Goal: Navigation & Orientation: Find specific page/section

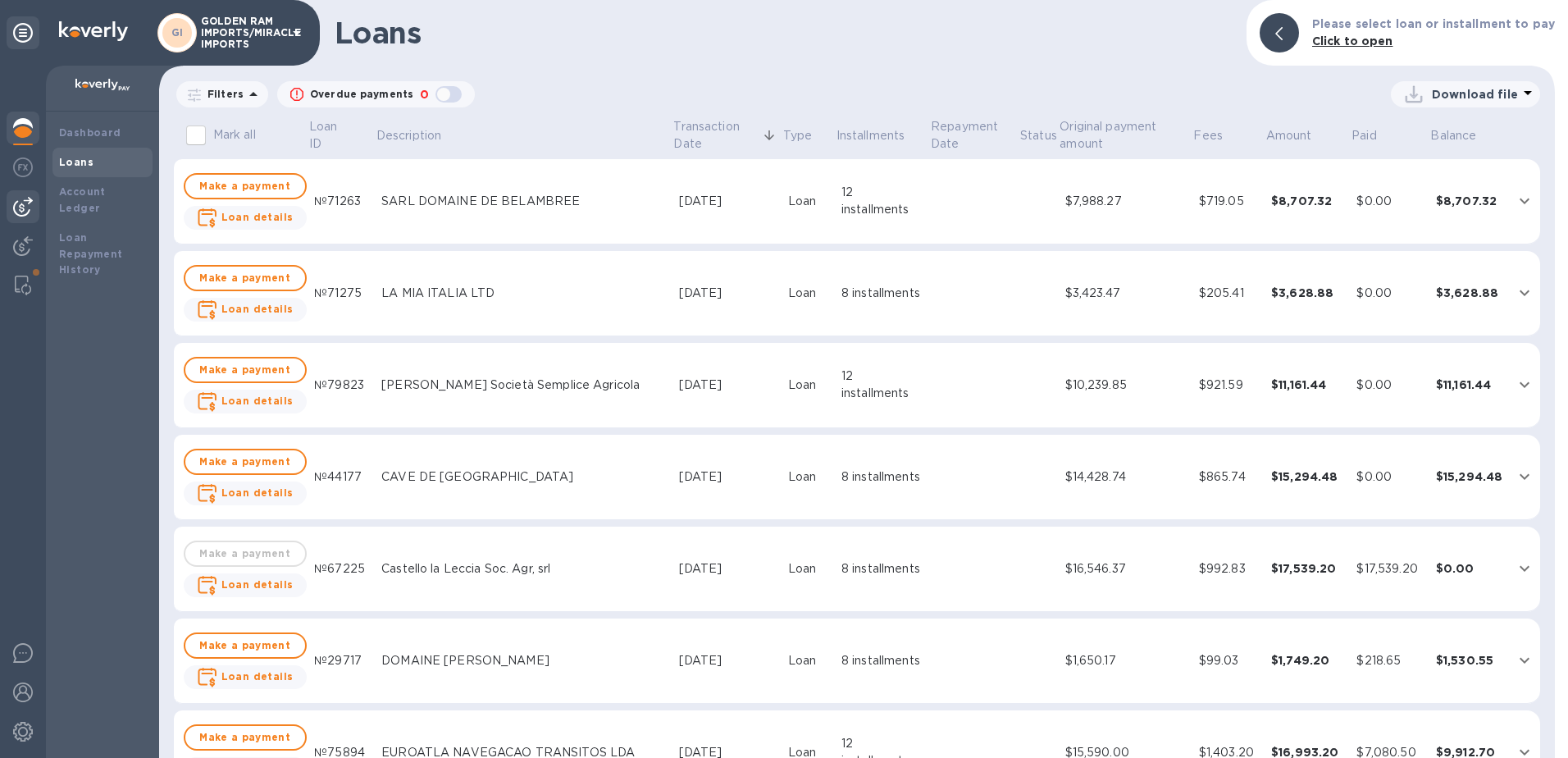
click at [15, 206] on img at bounding box center [22, 206] width 20 height 20
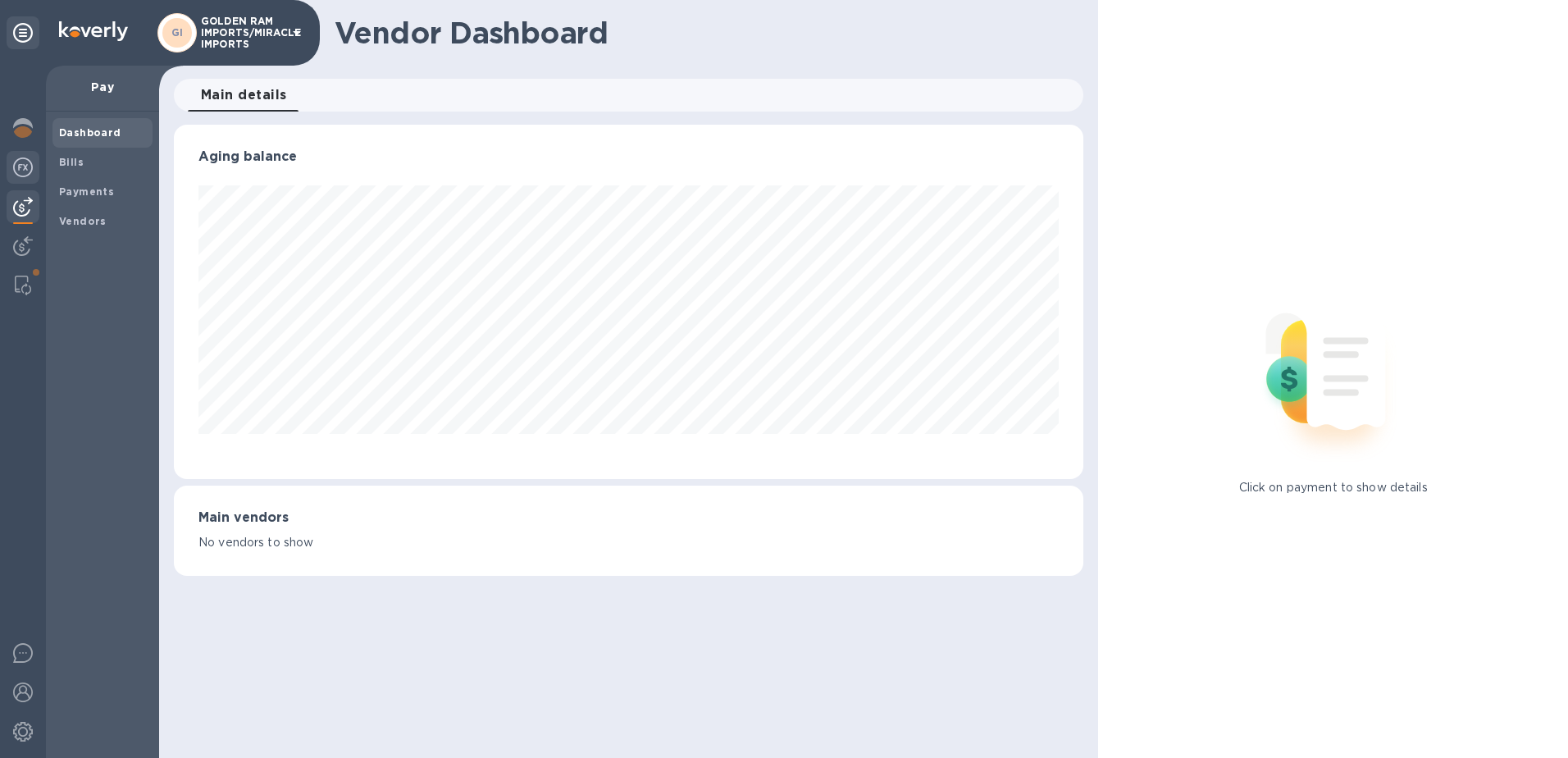
click at [23, 174] on img at bounding box center [22, 167] width 20 height 20
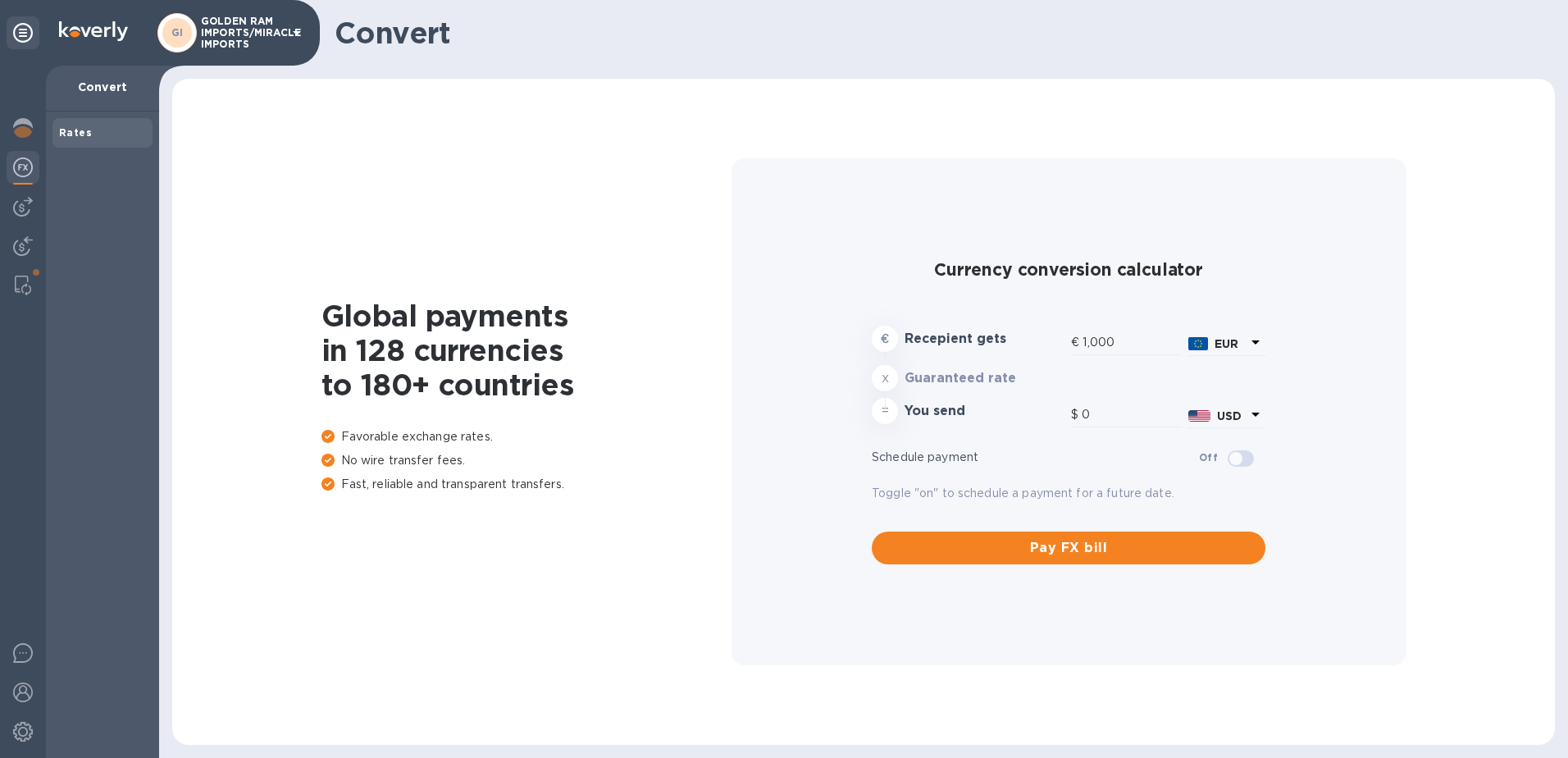
type input "1,188.56"
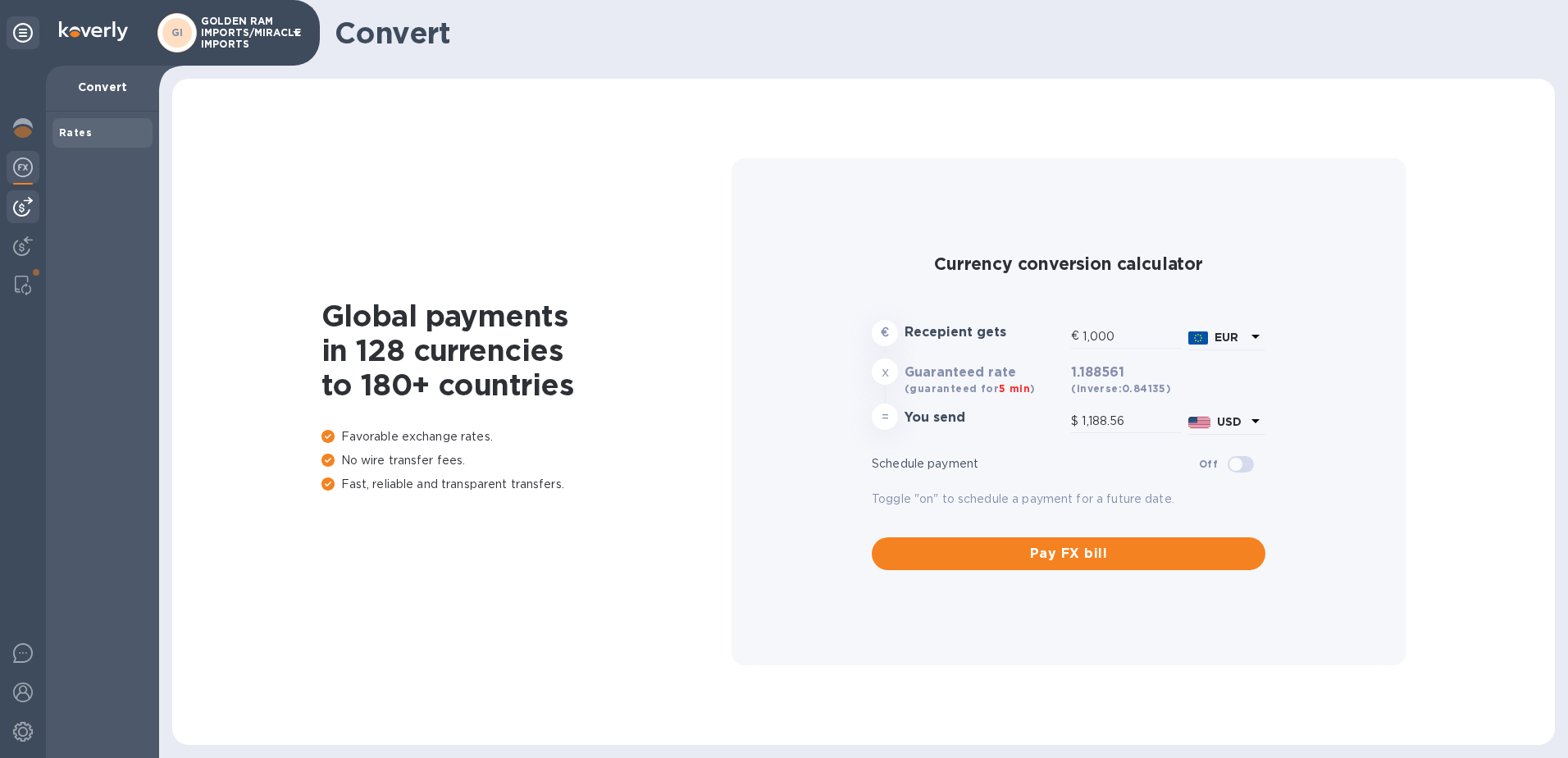
click at [13, 200] on img at bounding box center [22, 206] width 20 height 20
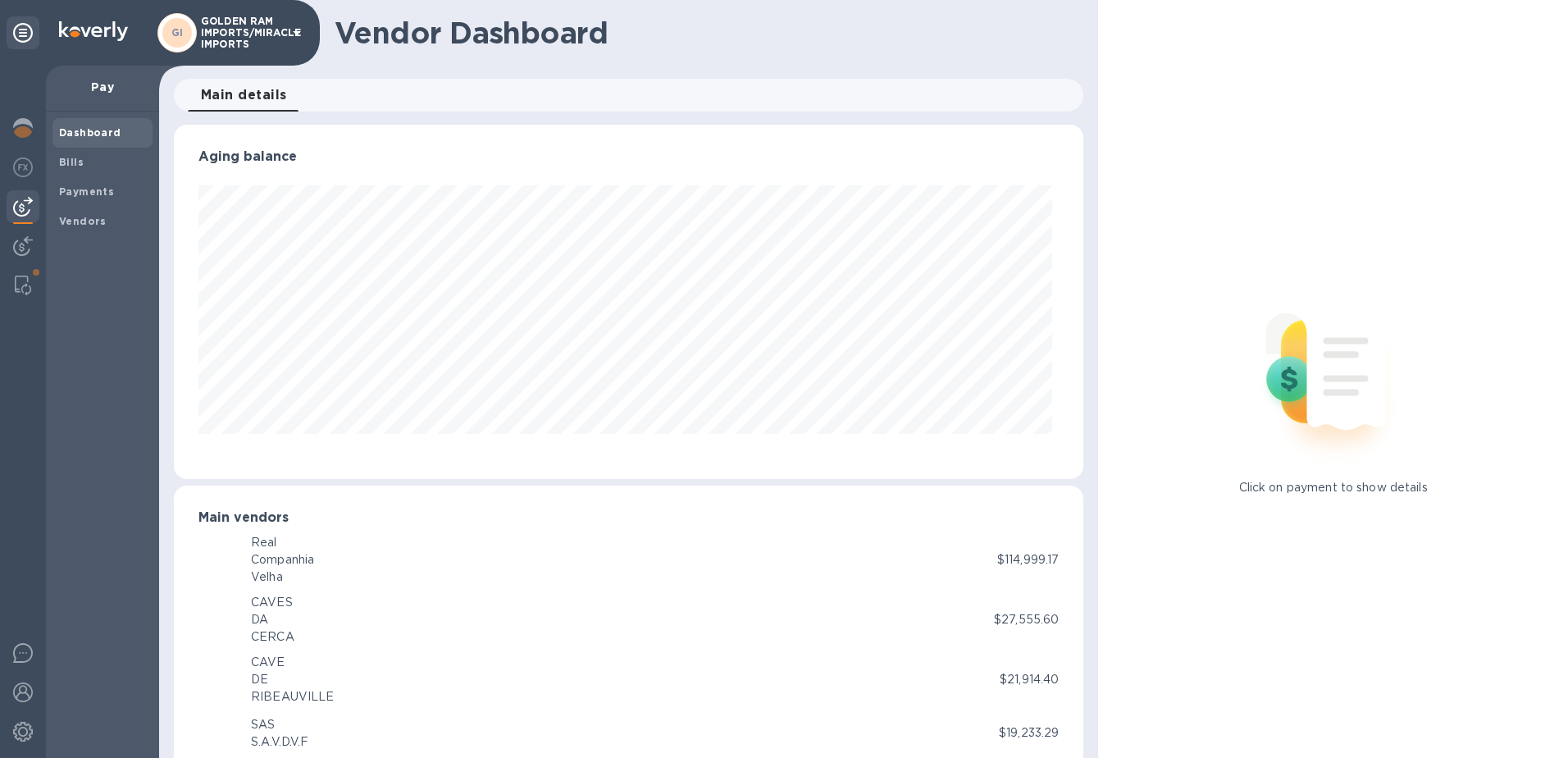
scroll to position [354, 904]
click at [70, 166] on b "Bills" at bounding box center [71, 162] width 25 height 12
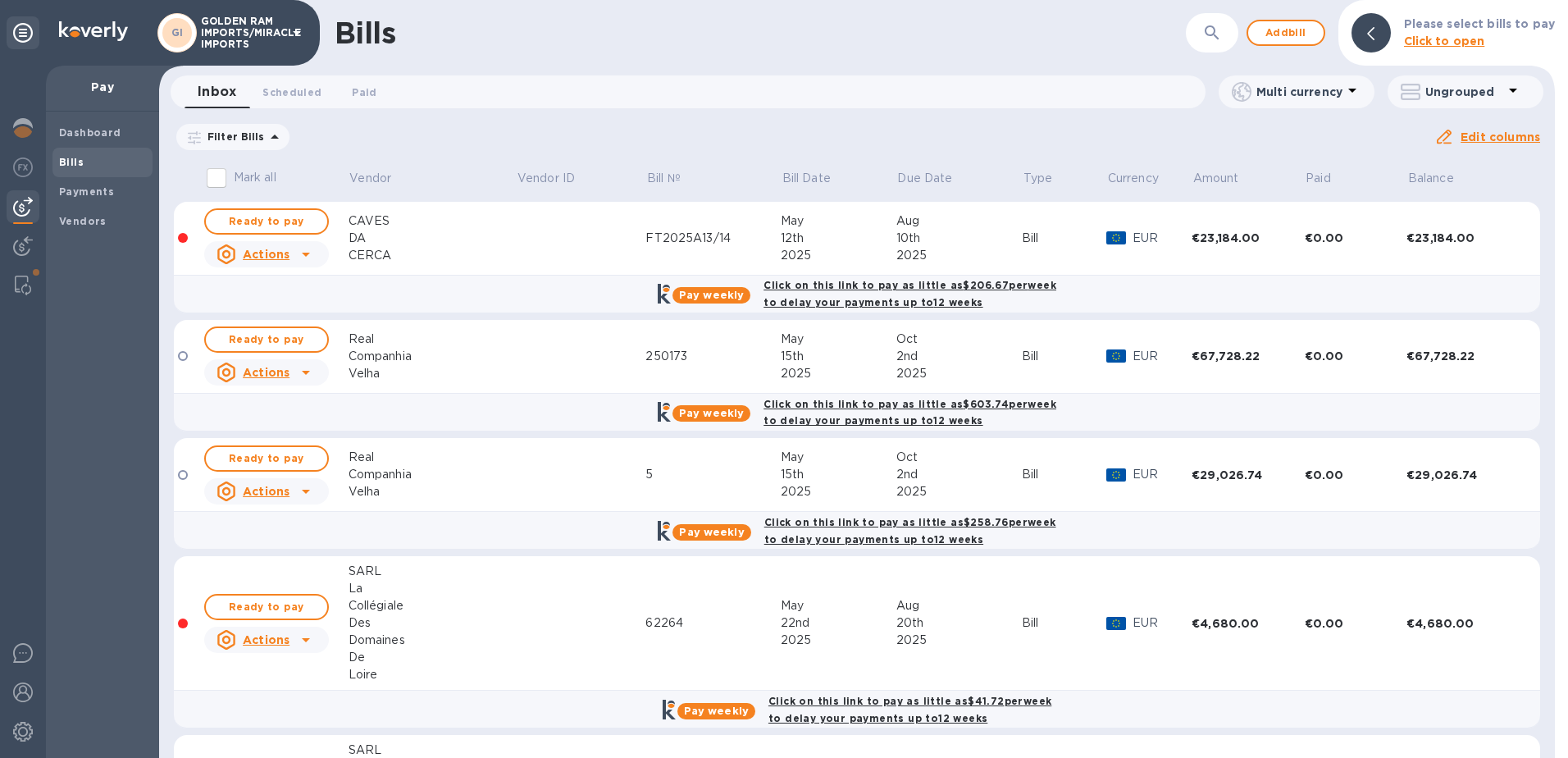
click at [0, 0] on icon at bounding box center [0, 0] width 0 height 0
